Goal: Task Accomplishment & Management: Complete application form

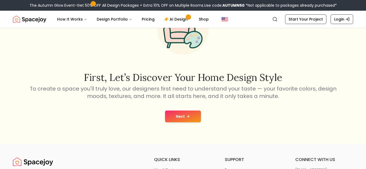
scroll to position [52, 0]
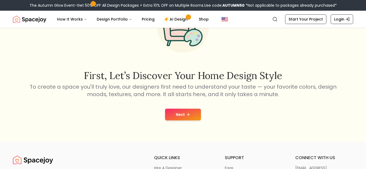
click at [170, 120] on button "Next" at bounding box center [183, 115] width 36 height 12
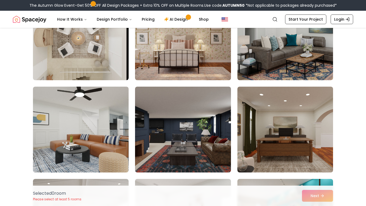
scroll to position [171, 0]
click at [191, 136] on img at bounding box center [183, 129] width 96 height 86
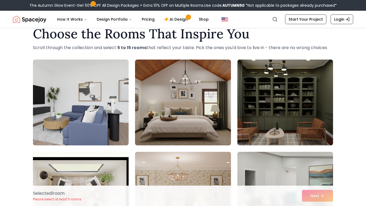
scroll to position [13, 0]
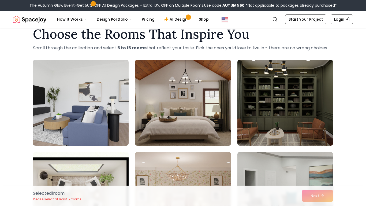
click at [196, 126] on img at bounding box center [182, 103] width 100 height 90
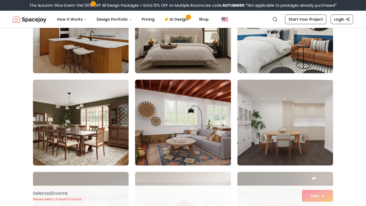
scroll to position [454, 0]
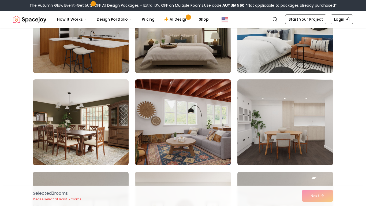
click at [99, 125] on img at bounding box center [81, 122] width 96 height 86
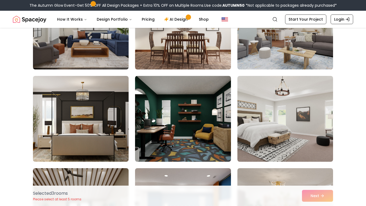
scroll to position [642, 0]
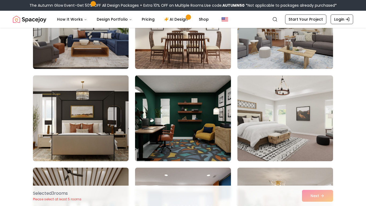
click at [179, 133] on img at bounding box center [182, 118] width 100 height 90
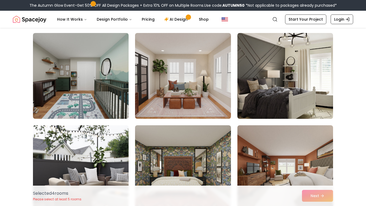
scroll to position [1237, 0]
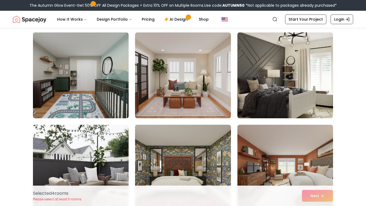
click at [105, 95] on img at bounding box center [81, 75] width 100 height 90
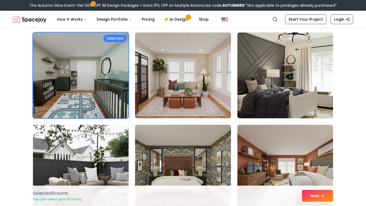
click at [293, 91] on img at bounding box center [285, 75] width 100 height 90
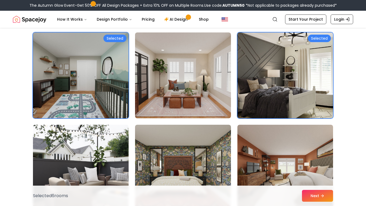
click at [90, 79] on img at bounding box center [81, 75] width 100 height 90
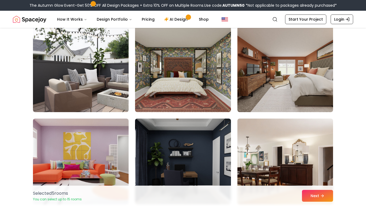
click at [90, 79] on img at bounding box center [81, 69] width 96 height 86
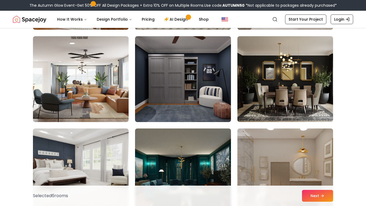
scroll to position [1695, 0]
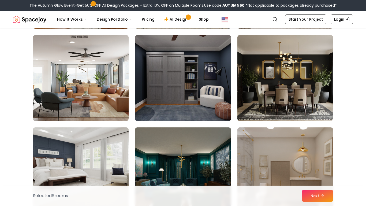
click at [195, 77] on img at bounding box center [182, 78] width 100 height 90
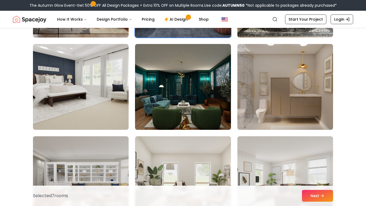
scroll to position [1779, 0]
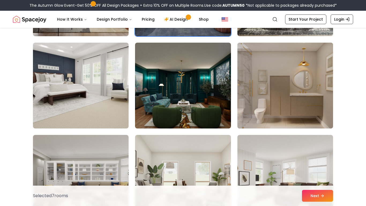
click at [273, 113] on img at bounding box center [285, 85] width 100 height 90
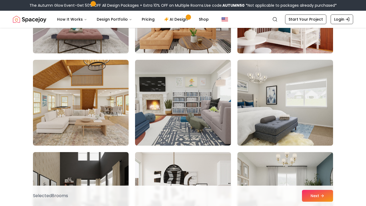
scroll to position [2041, 0]
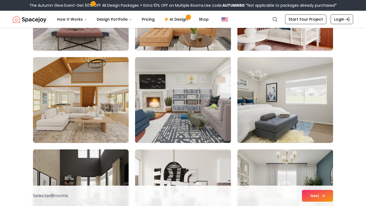
click at [313, 169] on button "Next" at bounding box center [317, 195] width 31 height 12
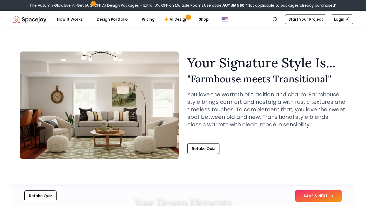
click at [304, 198] on button "SAVE & NEXT" at bounding box center [318, 195] width 46 height 12
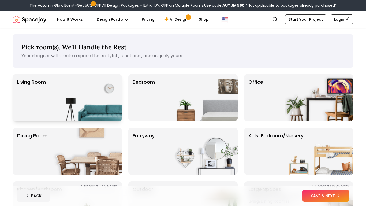
click at [107, 107] on img at bounding box center [87, 97] width 69 height 47
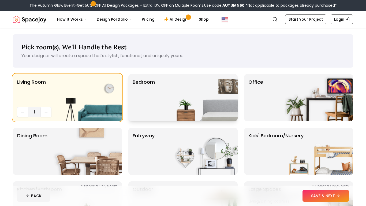
click at [199, 109] on img at bounding box center [203, 97] width 69 height 47
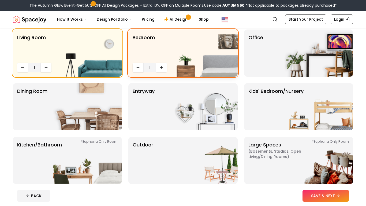
scroll to position [45, 0]
click at [298, 75] on img at bounding box center [318, 52] width 69 height 47
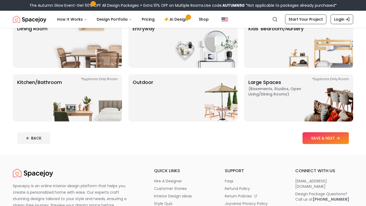
scroll to position [107, 0]
click at [110, 105] on img at bounding box center [87, 97] width 69 height 47
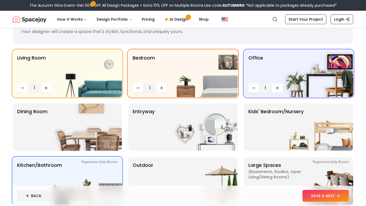
scroll to position [24, 0]
click at [93, 119] on img at bounding box center [87, 127] width 69 height 47
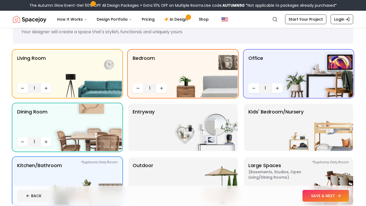
click at [325, 195] on button "SAVE & NEXT" at bounding box center [325, 195] width 46 height 12
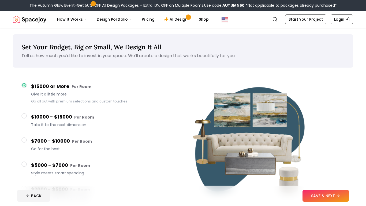
click at [46, 86] on h4 "$15000 or More Per Room" at bounding box center [84, 86] width 107 height 8
click at [39, 84] on h4 "$15000 or More Per Room" at bounding box center [84, 86] width 107 height 8
